Goal: Information Seeking & Learning: Compare options

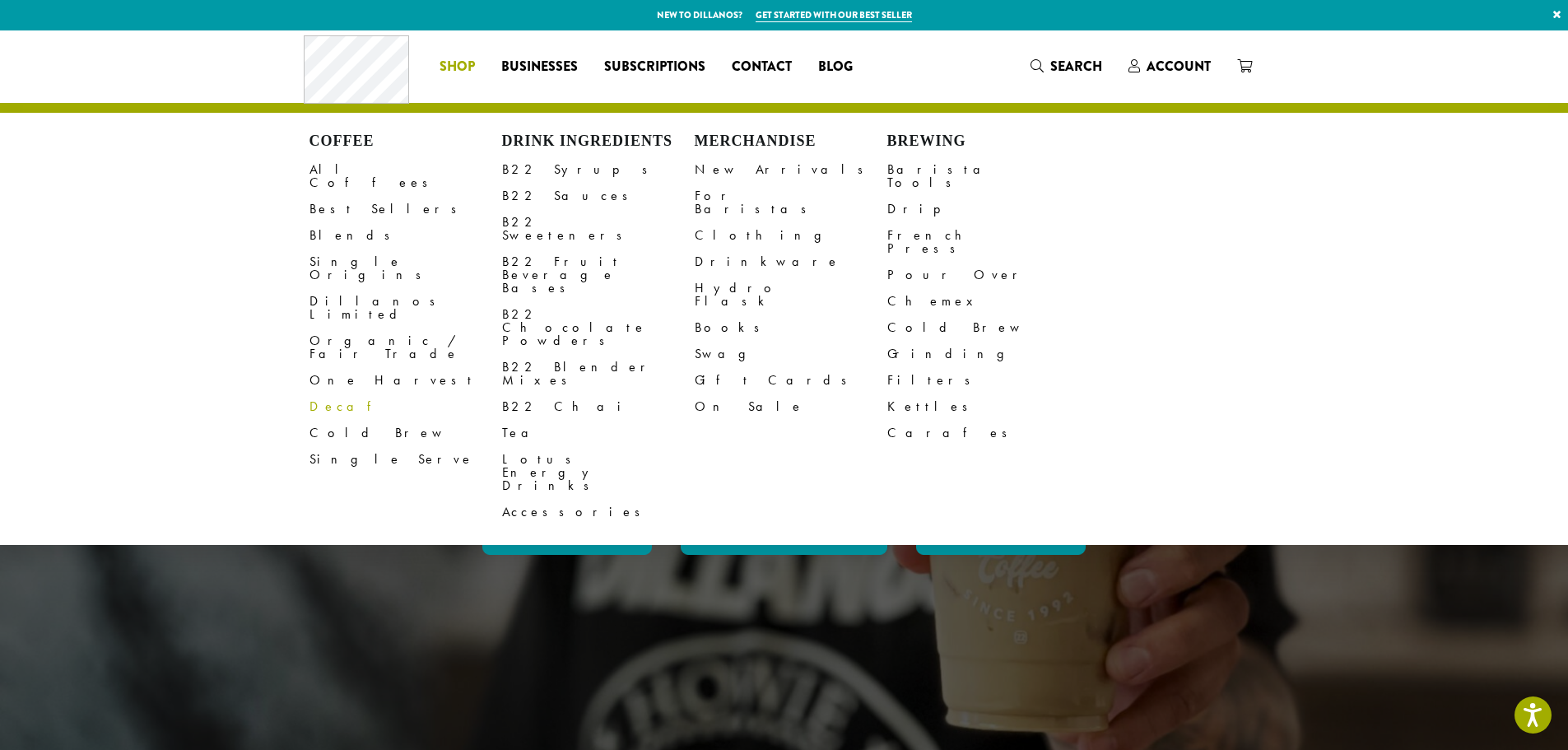
click at [328, 393] on link "Decaf" at bounding box center [406, 406] width 193 height 26
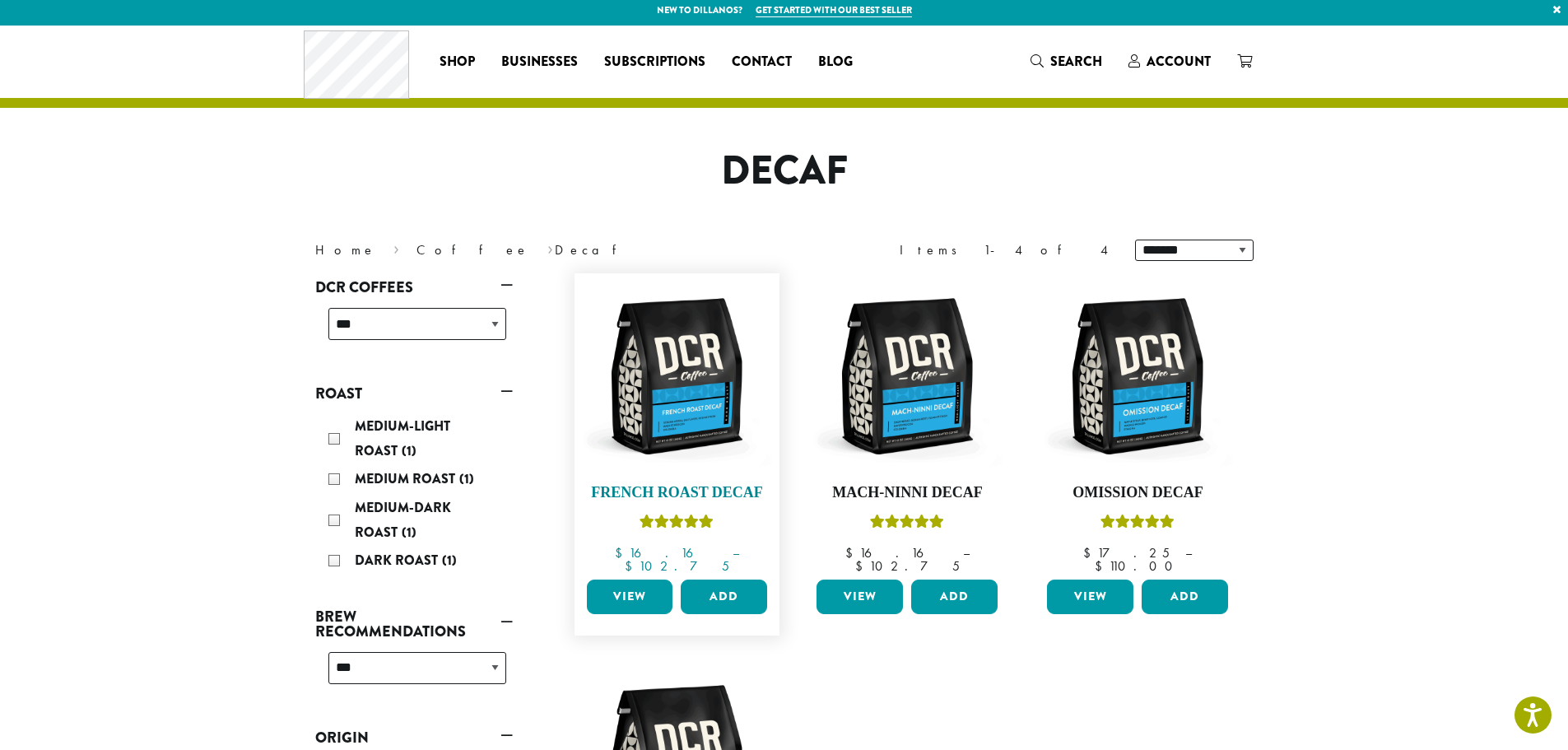
scroll to position [330, 0]
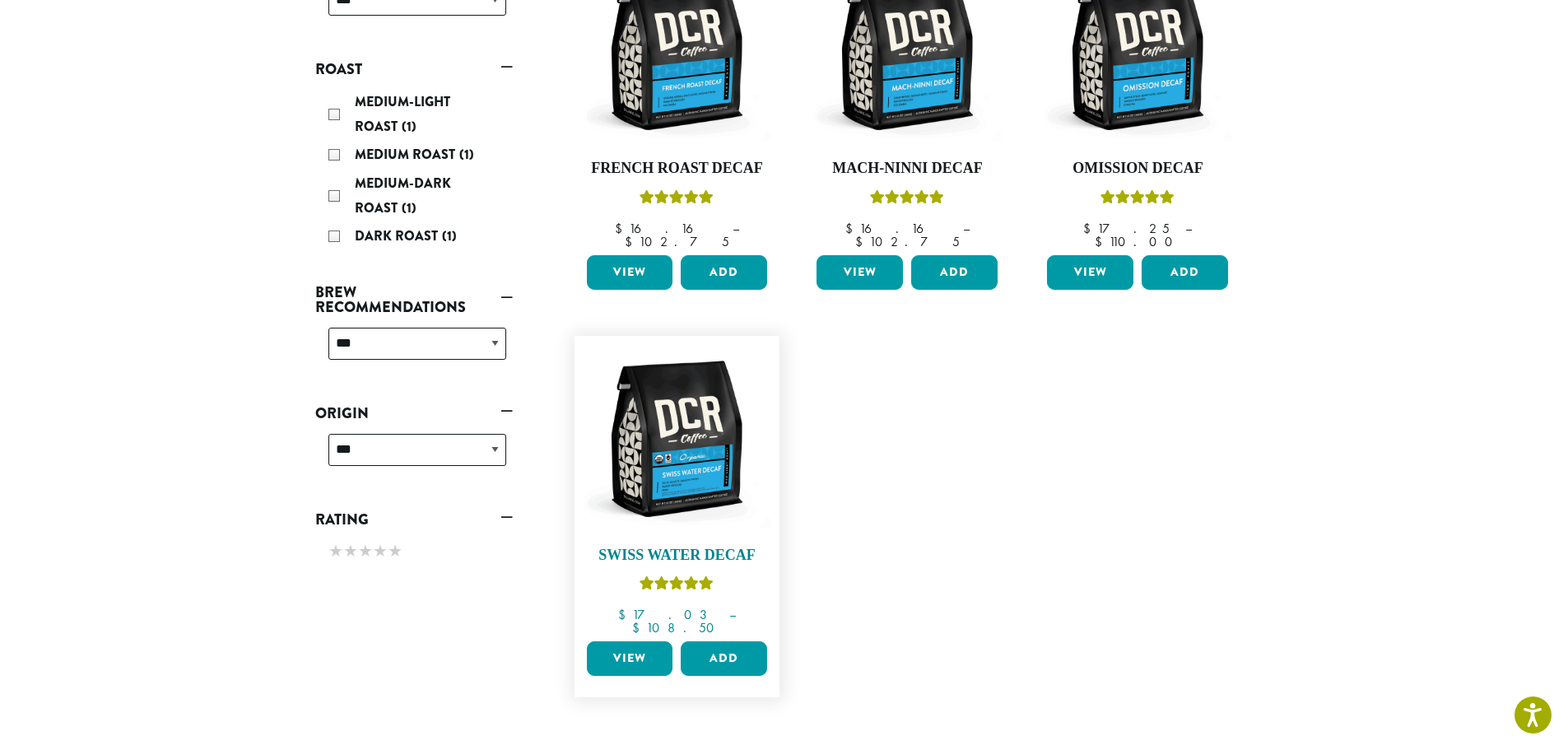
click at [725, 461] on img at bounding box center [676, 439] width 190 height 190
click at [744, 124] on img at bounding box center [676, 52] width 190 height 190
